Goal: Check status: Check status

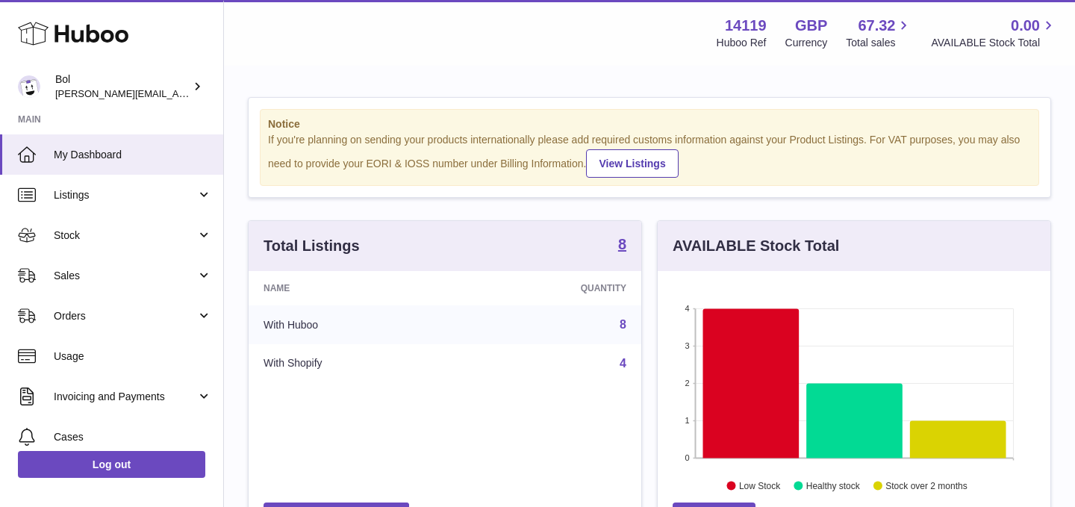
scroll to position [233, 393]
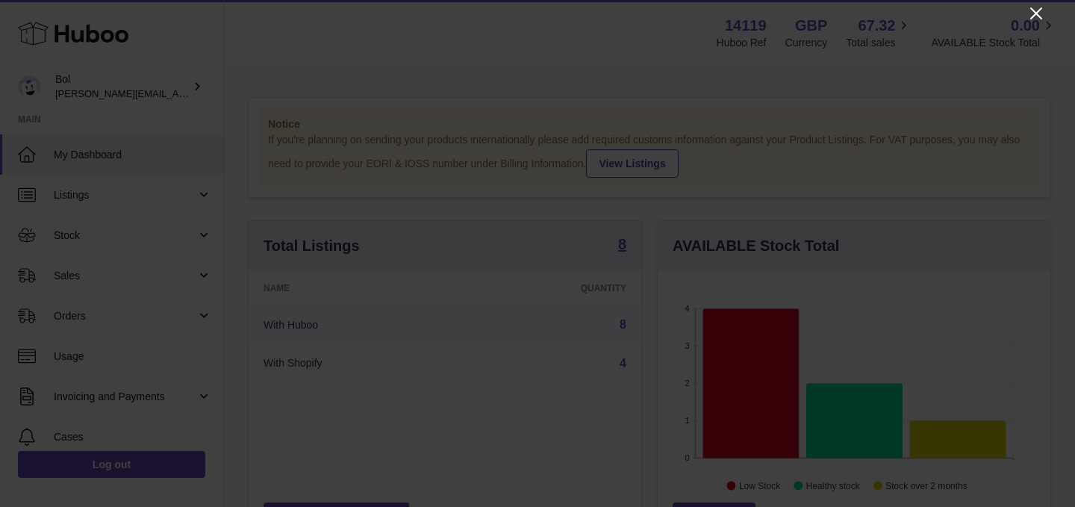
click at [1042, 9] on icon "Close" at bounding box center [1037, 13] width 18 height 18
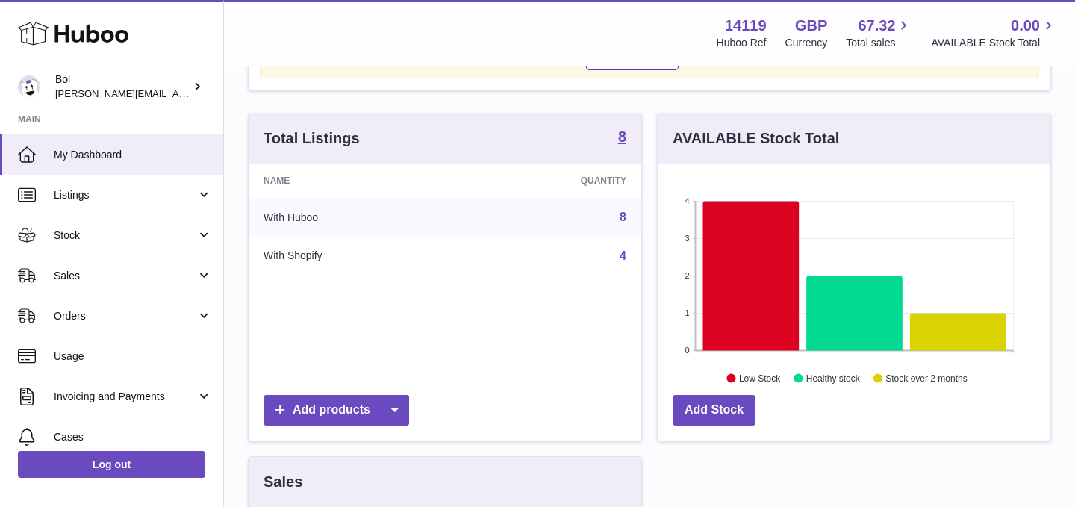
scroll to position [111, 0]
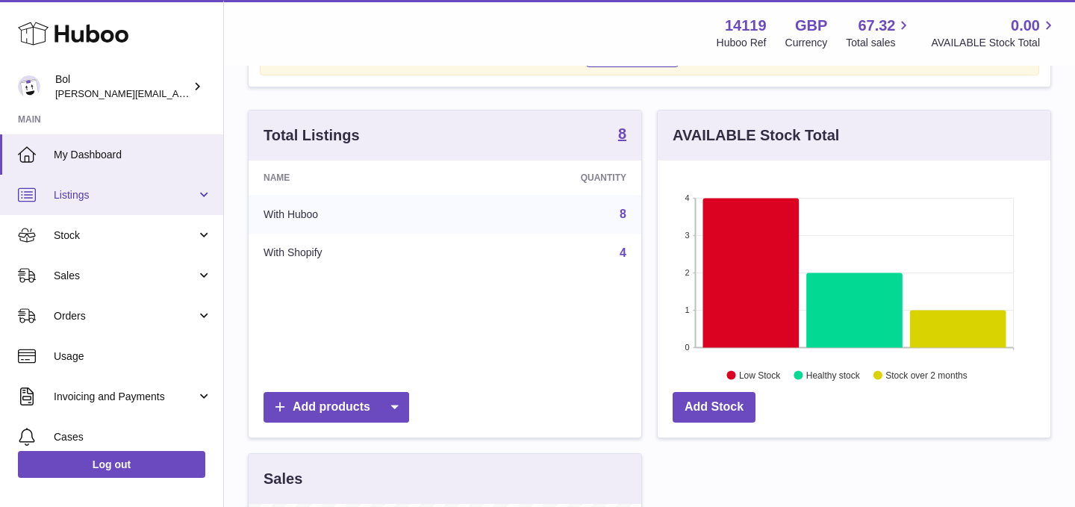
click at [132, 192] on span "Listings" at bounding box center [125, 195] width 143 height 14
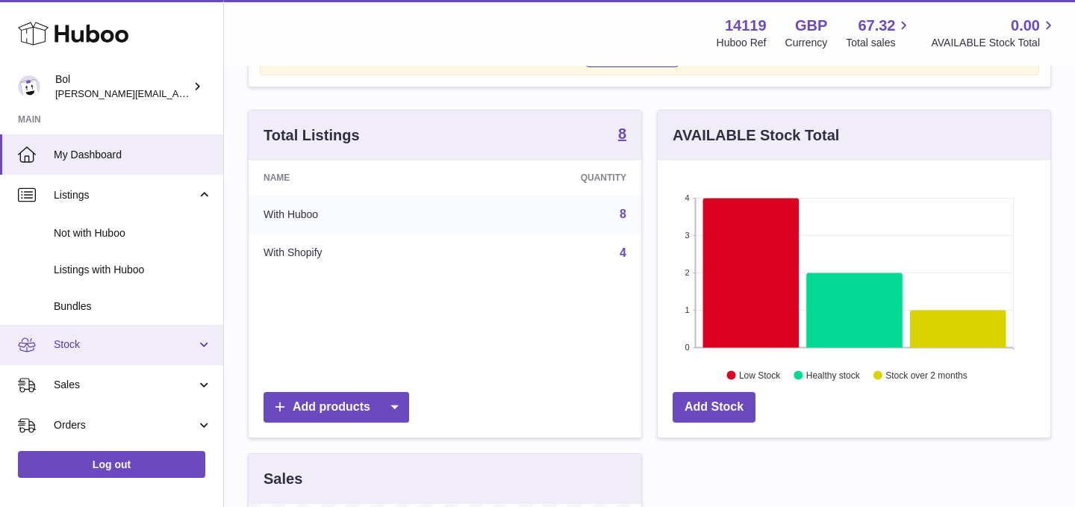
click at [100, 332] on link "Stock" at bounding box center [111, 345] width 223 height 40
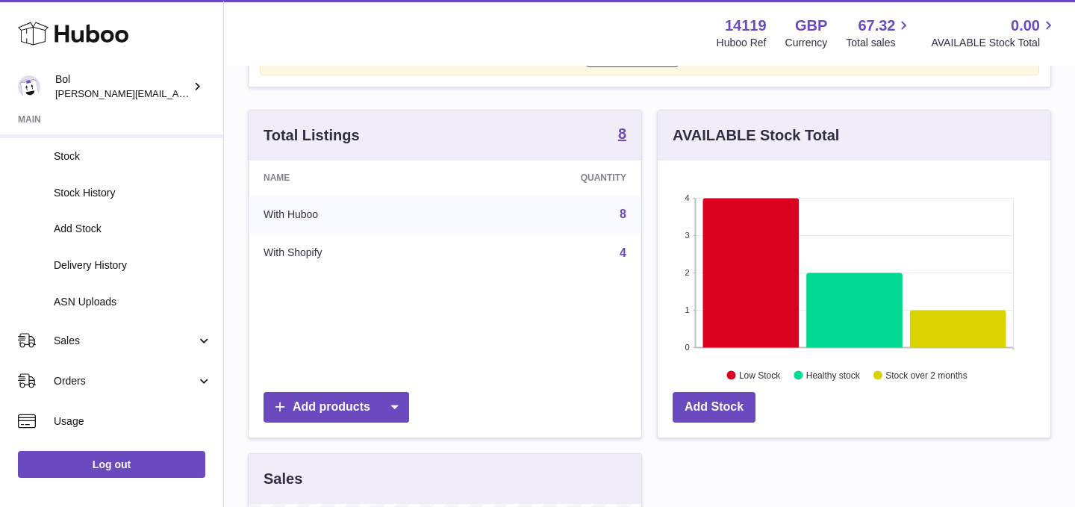
scroll to position [229, 0]
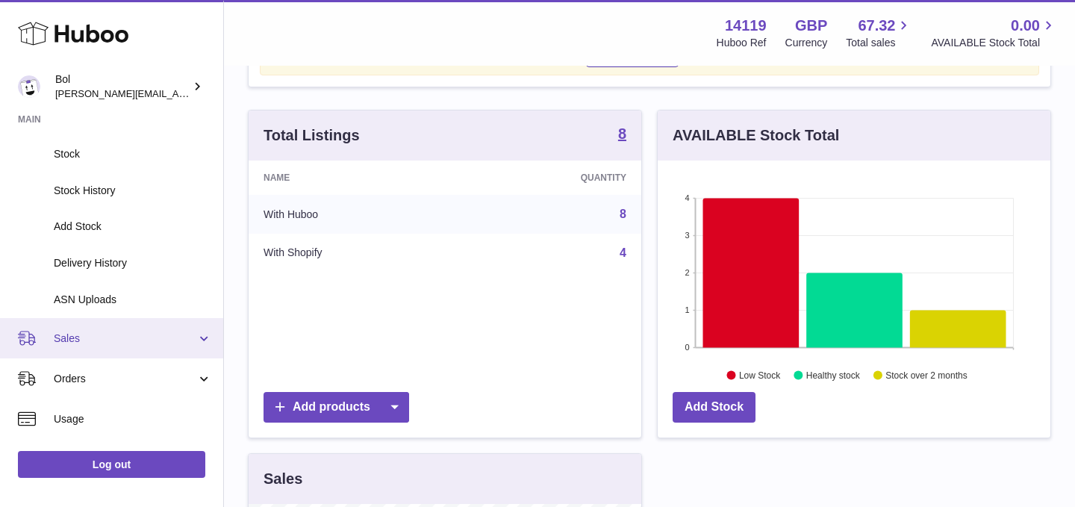
click at [96, 335] on span "Sales" at bounding box center [125, 339] width 143 height 14
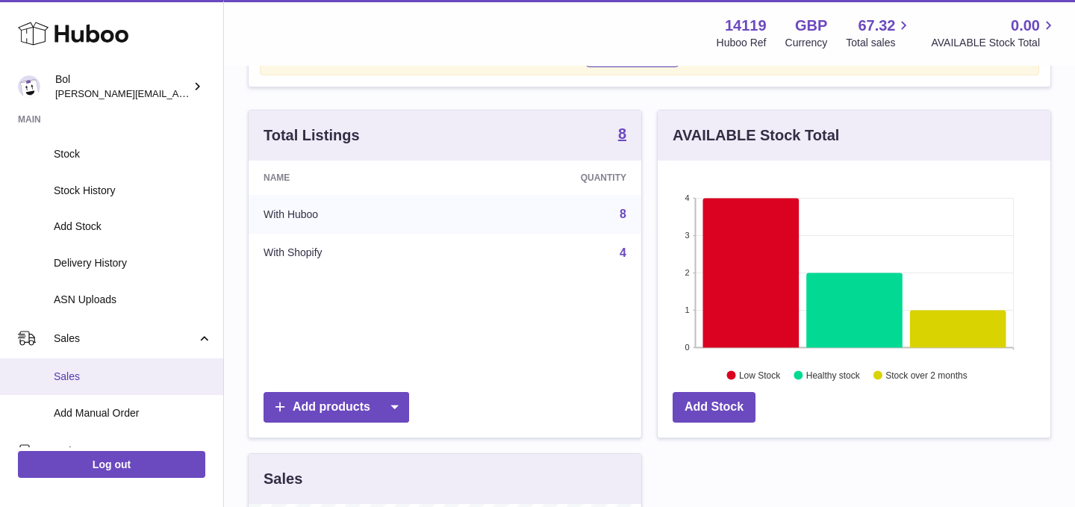
click at [72, 362] on link "Sales" at bounding box center [111, 376] width 223 height 37
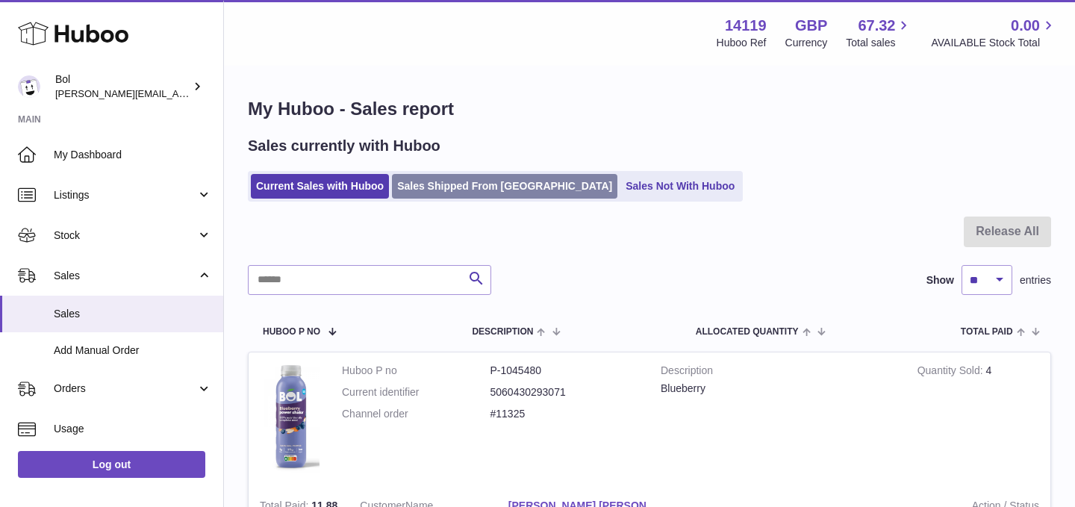
click at [475, 183] on link "Sales Shipped From [GEOGRAPHIC_DATA]" at bounding box center [505, 186] width 226 height 25
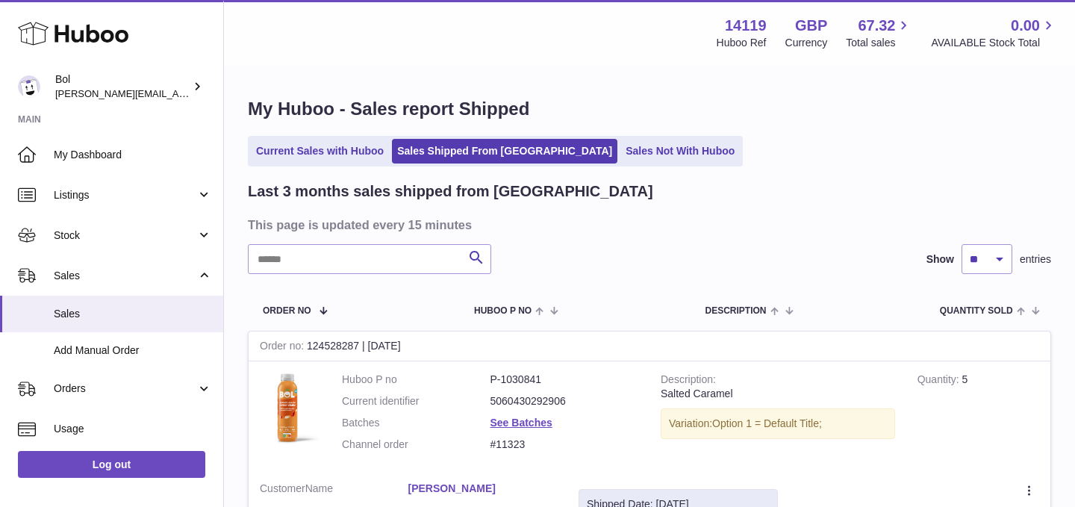
scroll to position [90, 0]
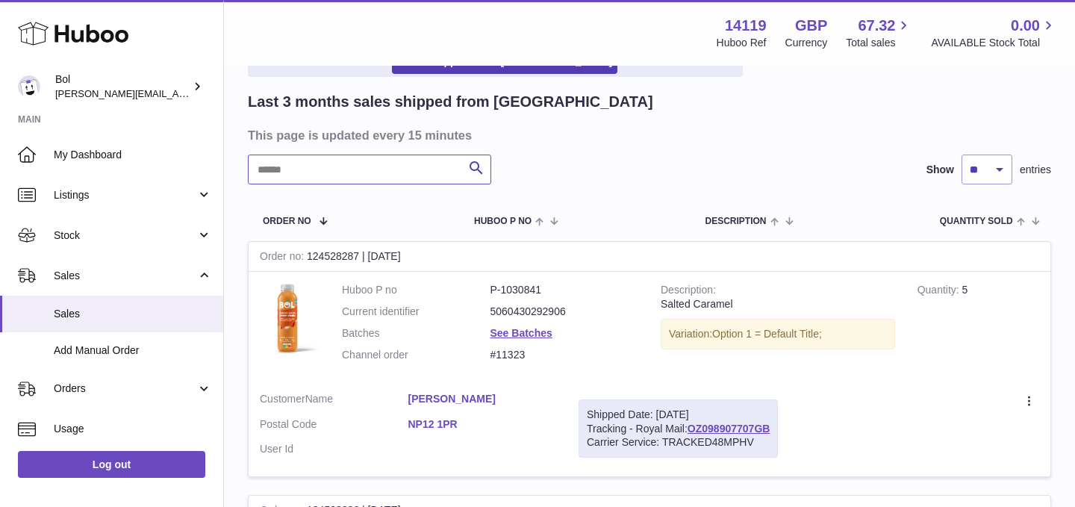
click at [364, 158] on input "text" at bounding box center [369, 170] width 243 height 30
type input "*****"
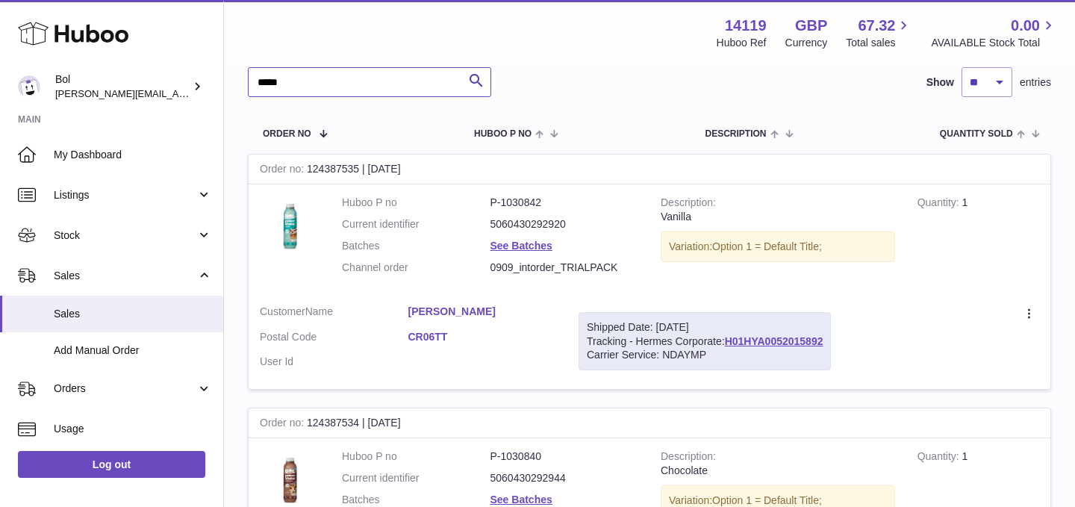
scroll to position [186, 0]
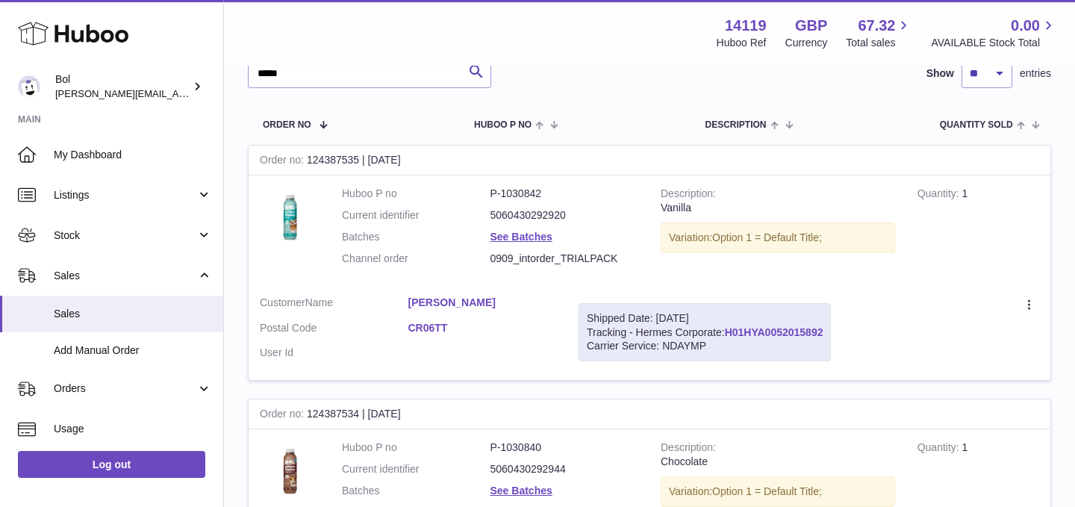
click at [780, 330] on link "H01HYA0052015892" at bounding box center [774, 332] width 99 height 12
